Goal: Navigation & Orientation: Understand site structure

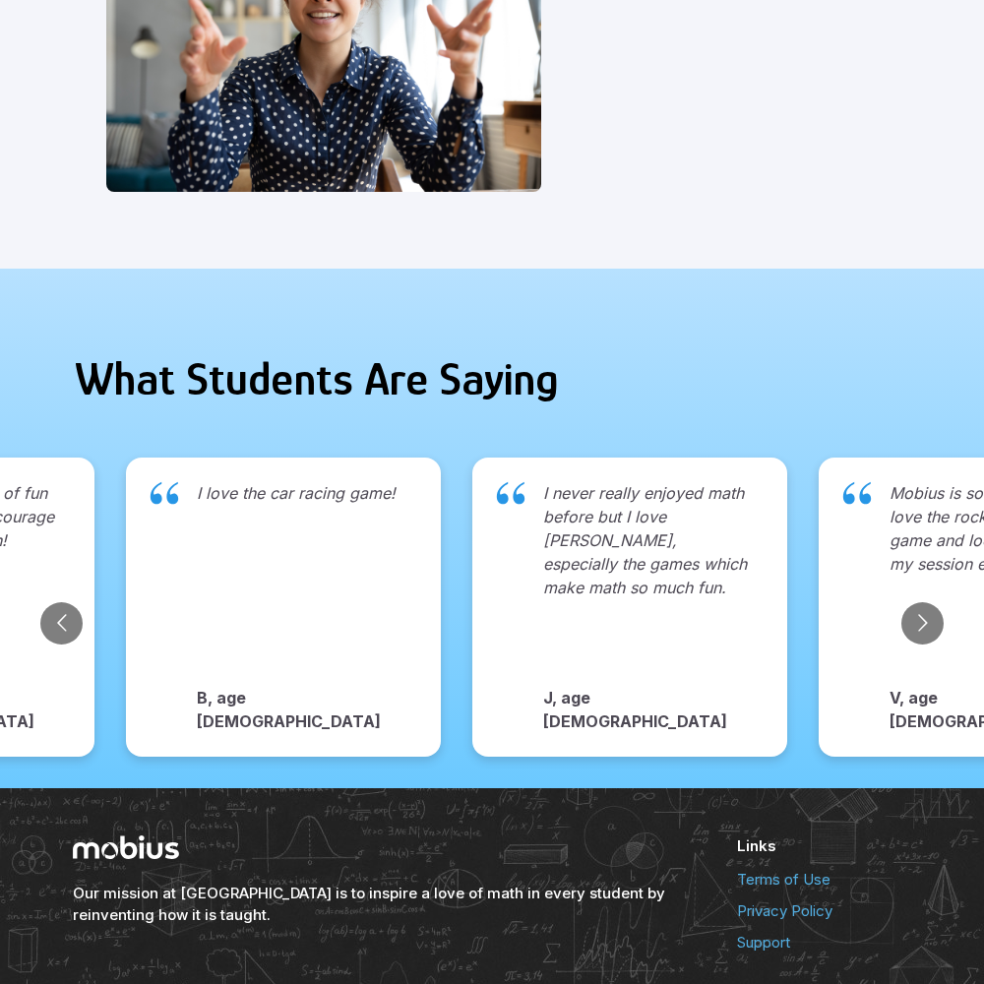
scroll to position [2022, 0]
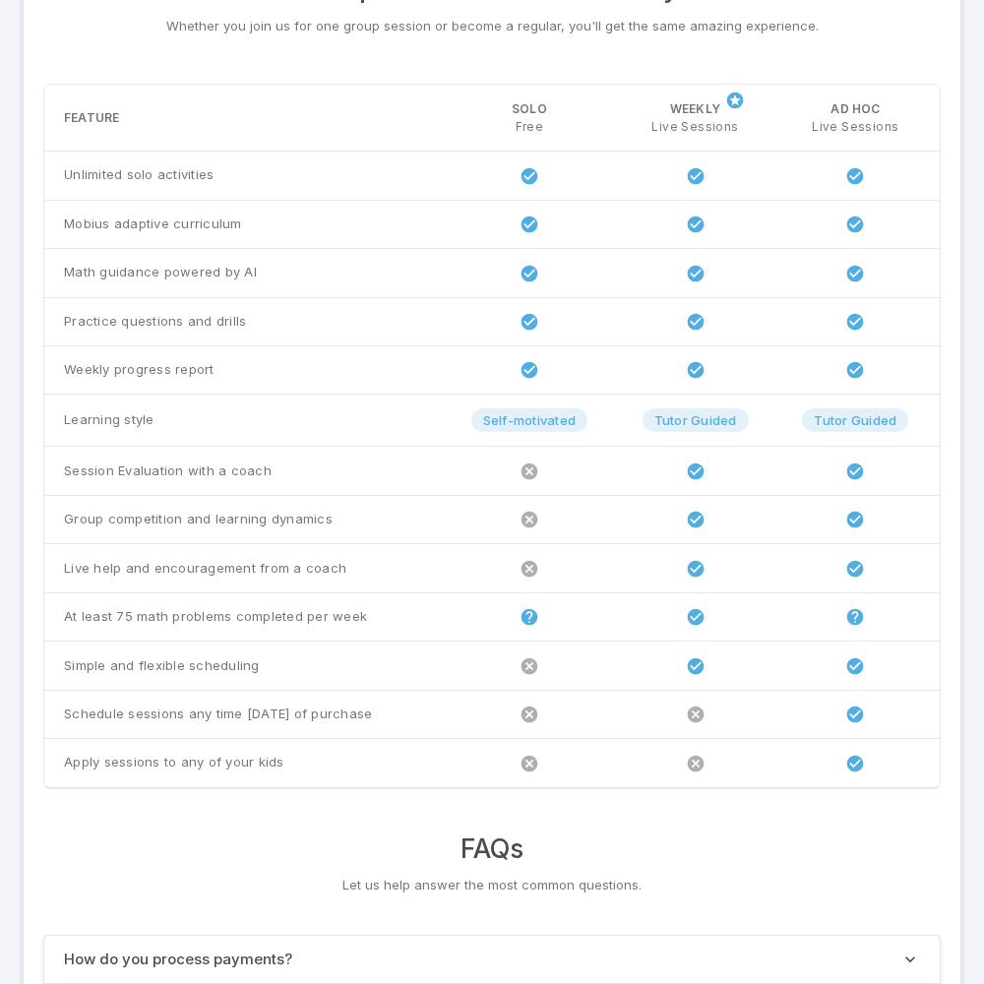
scroll to position [1509, 0]
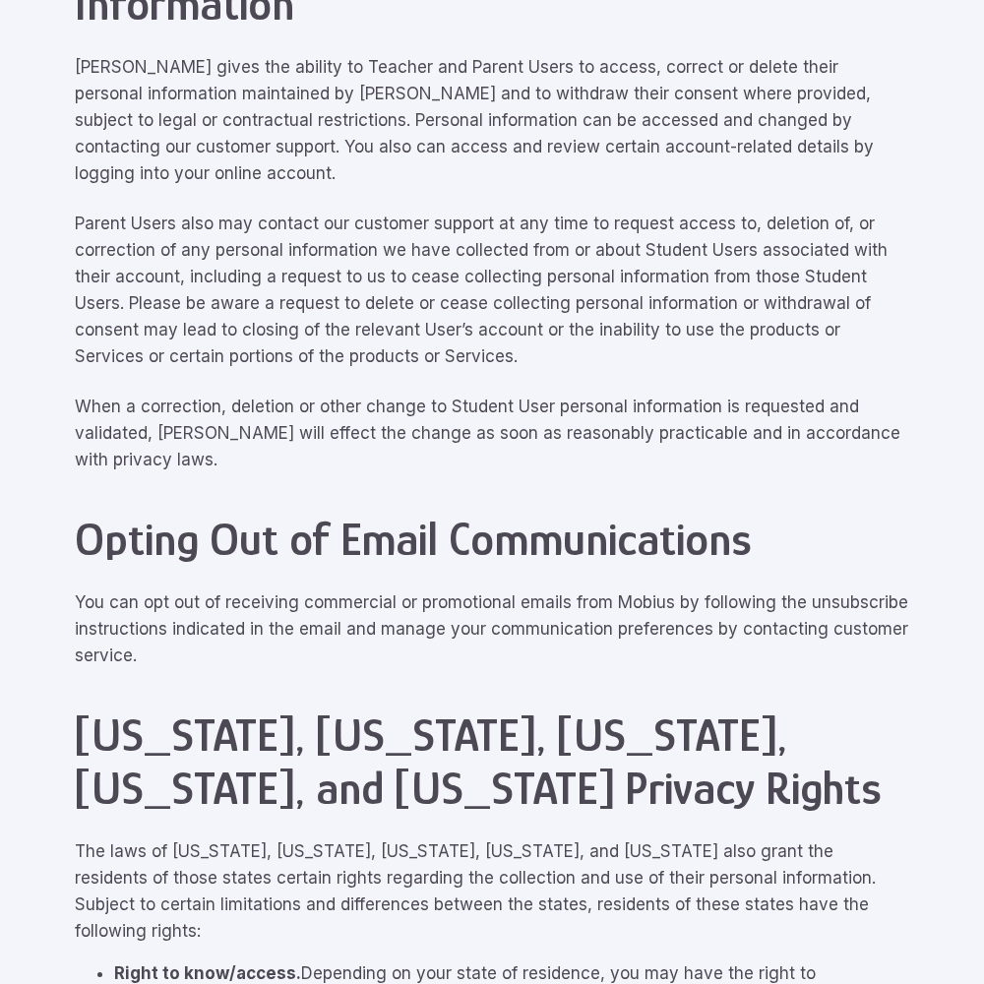
scroll to position [8853, 0]
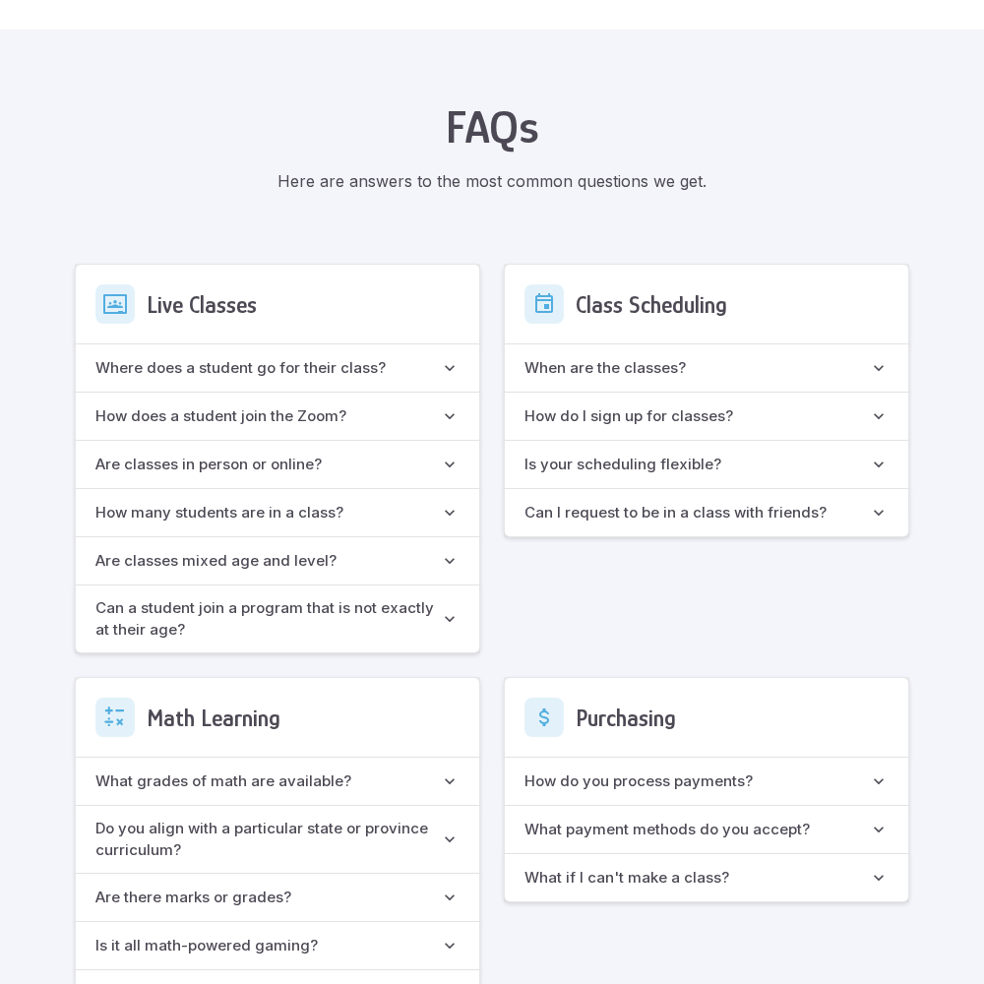
scroll to position [1747, 0]
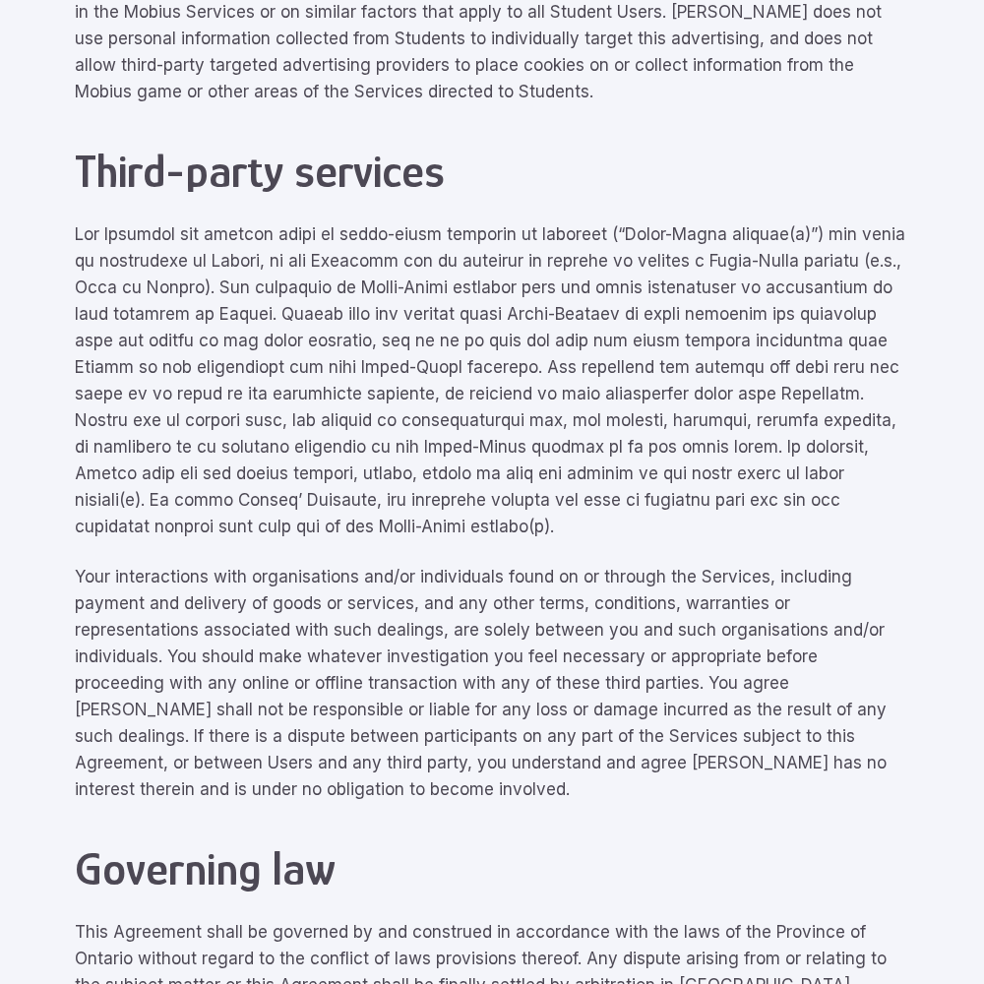
scroll to position [8853, 0]
